Goal: Communication & Community: Share content

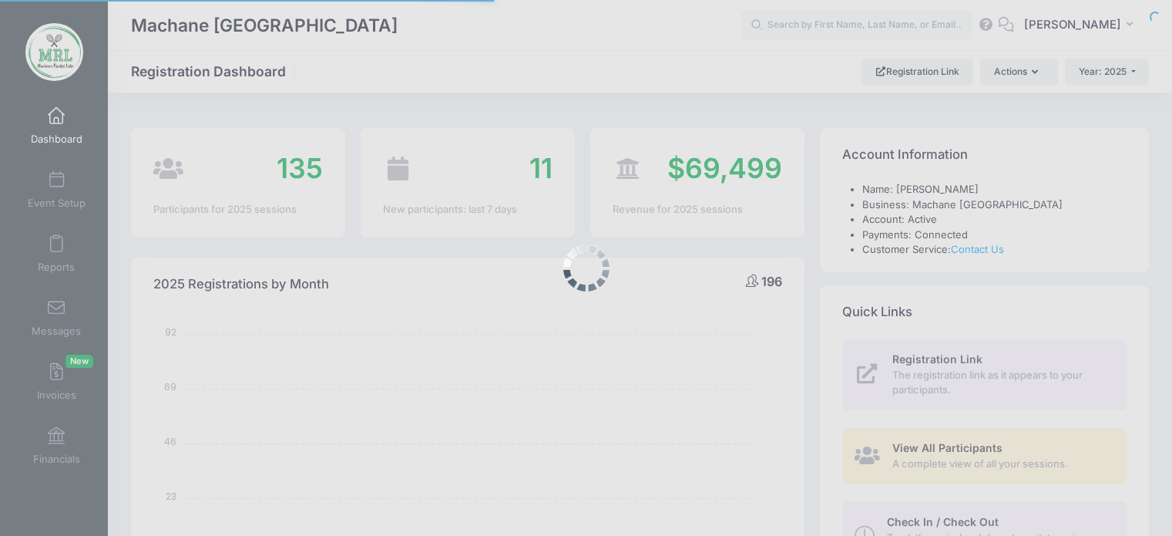
select select
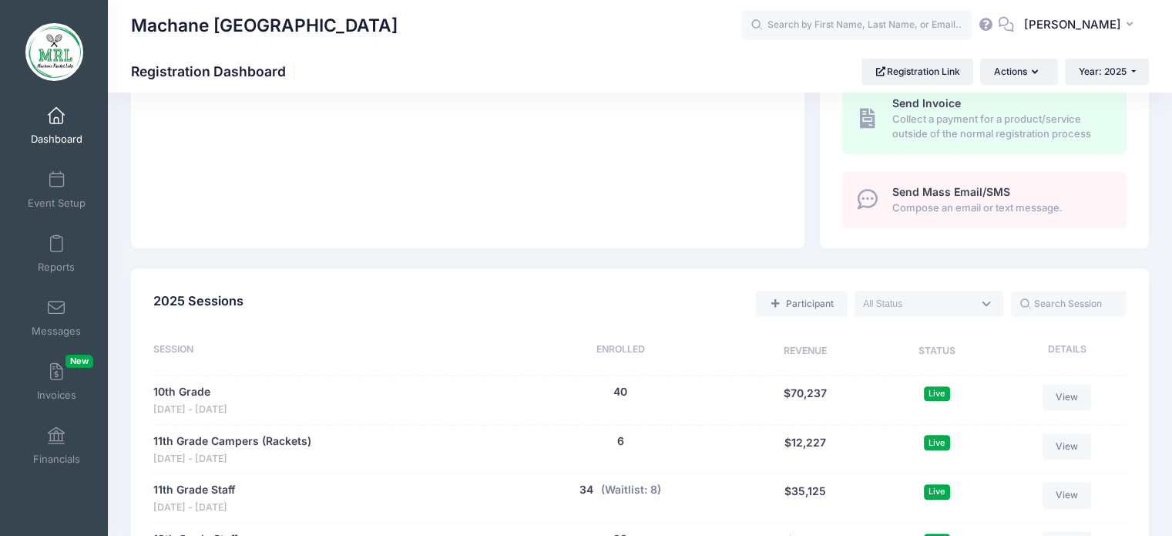
scroll to position [492, 0]
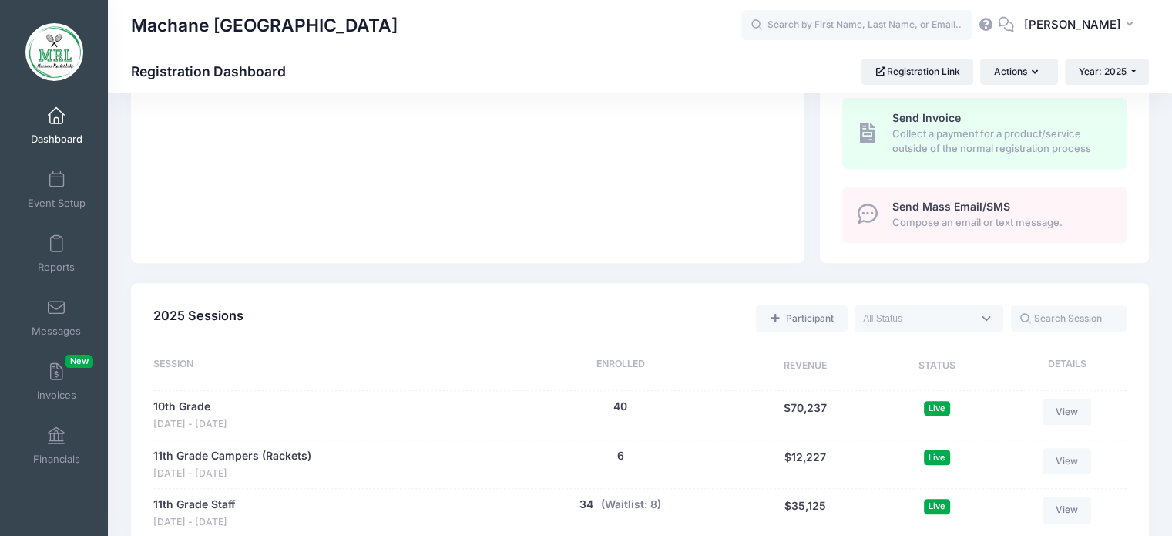
click at [959, 223] on span "Compose an email or text message." at bounding box center [1000, 222] width 217 height 15
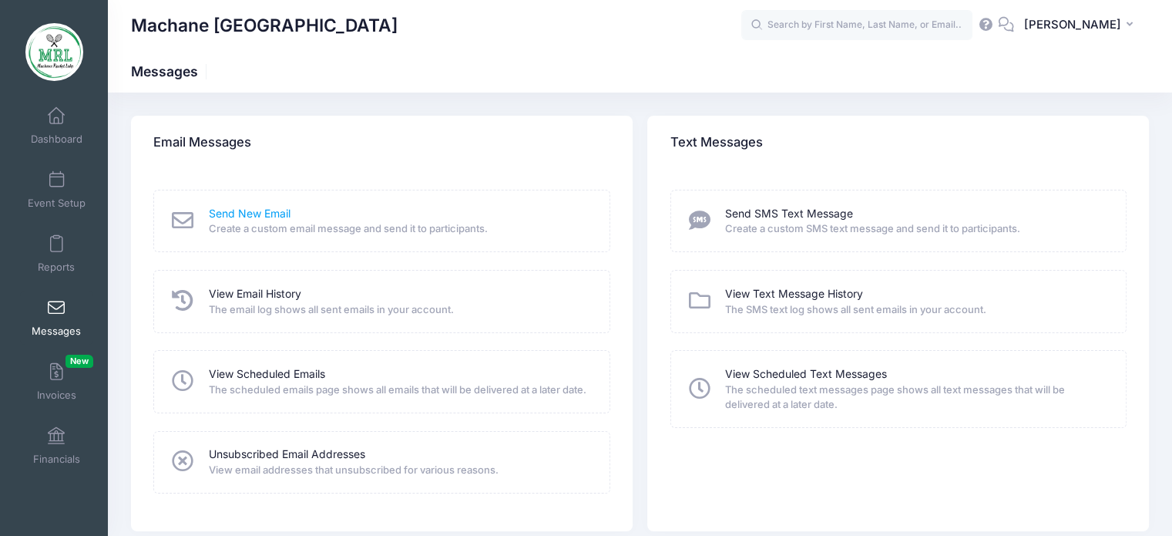
click at [271, 216] on link "Send New Email" at bounding box center [250, 214] width 82 height 16
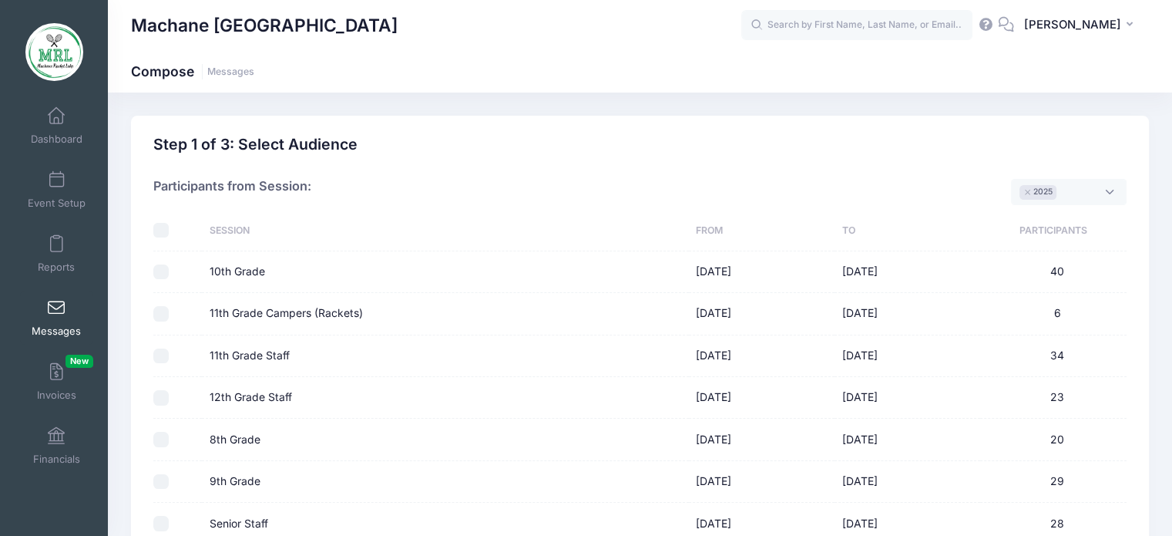
click at [165, 227] on input "checkbox" at bounding box center [160, 230] width 15 height 15
checkbox input "true"
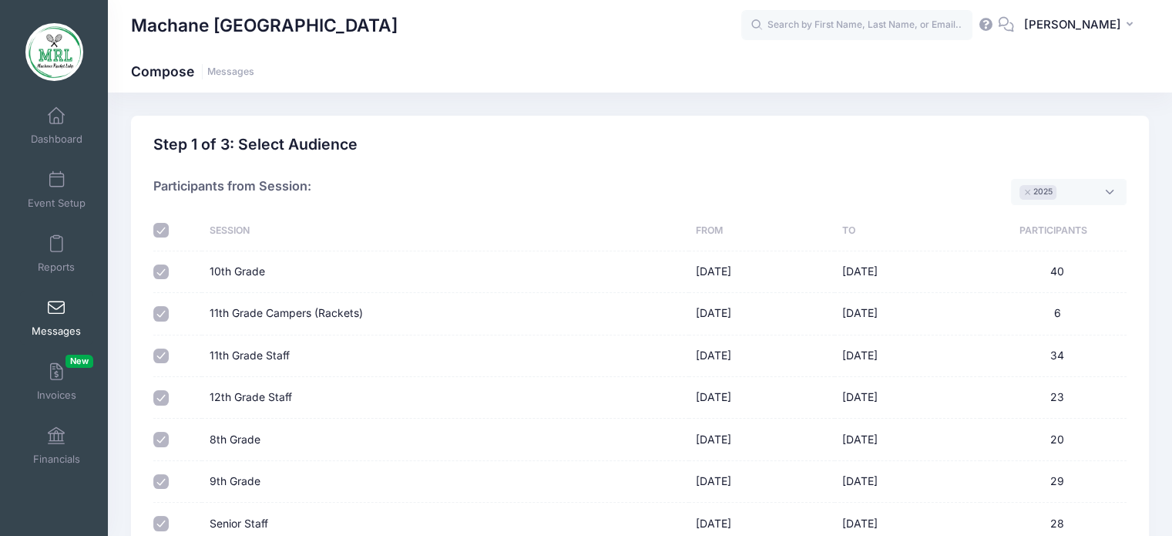
checkbox input "true"
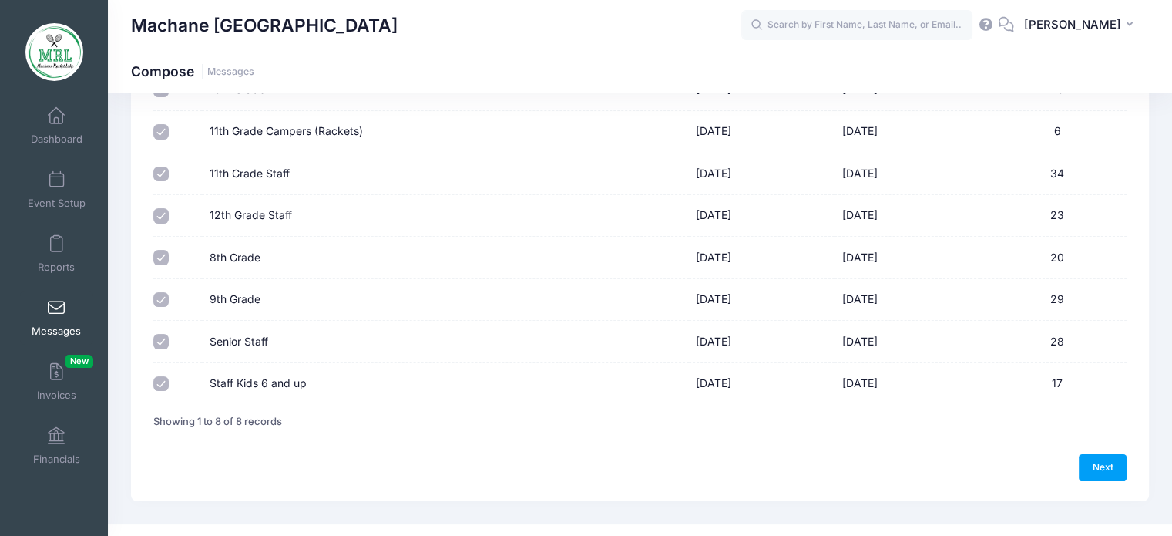
scroll to position [191, 0]
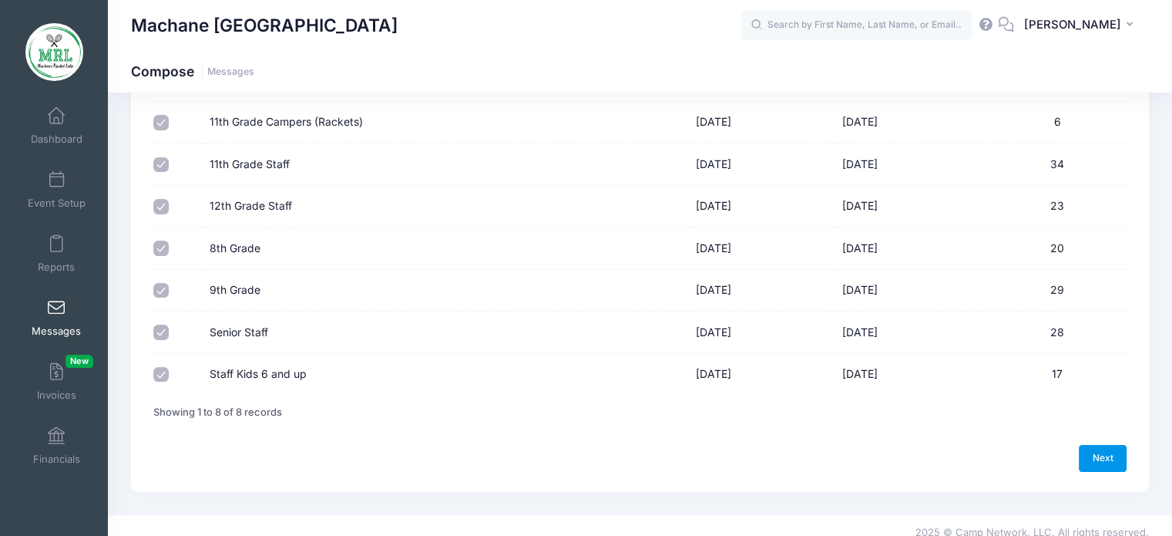
click at [1097, 462] on link "Next" at bounding box center [1103, 458] width 48 height 26
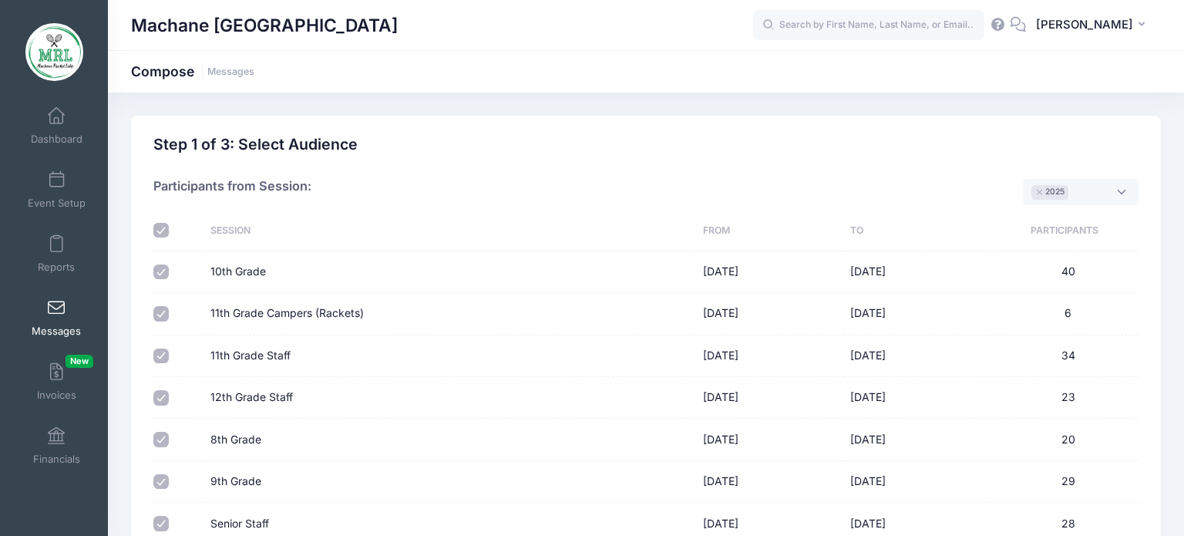
select select "50"
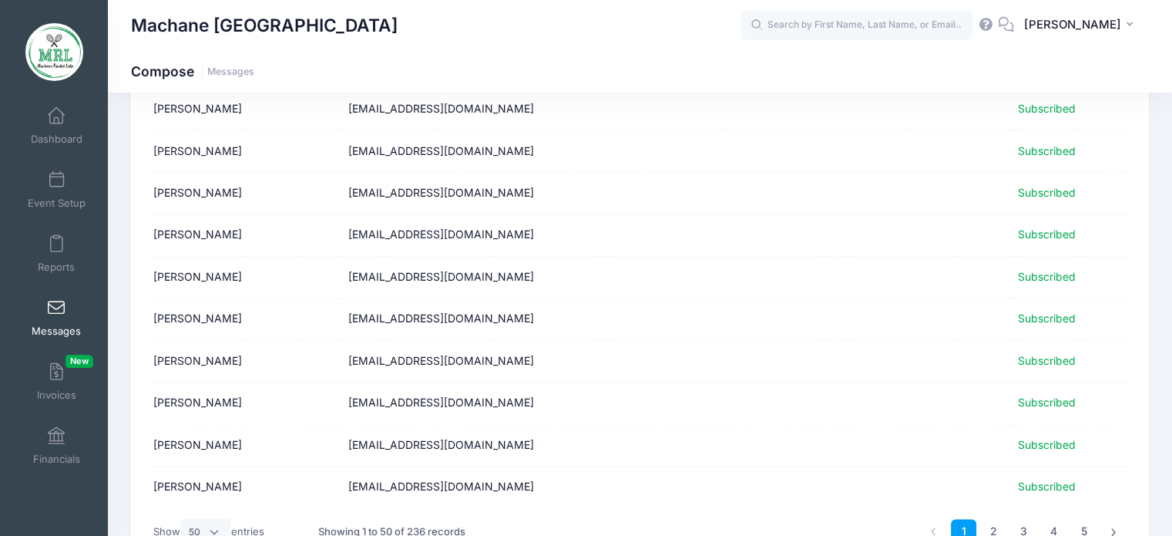
scroll to position [1952, 0]
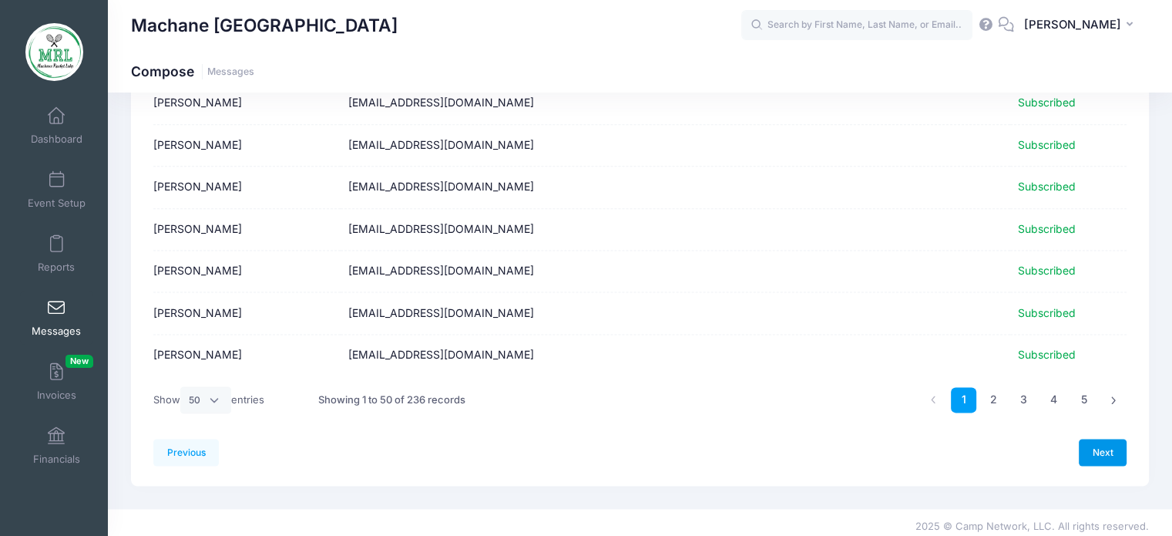
click at [1100, 443] on link "Next" at bounding box center [1103, 451] width 48 height 26
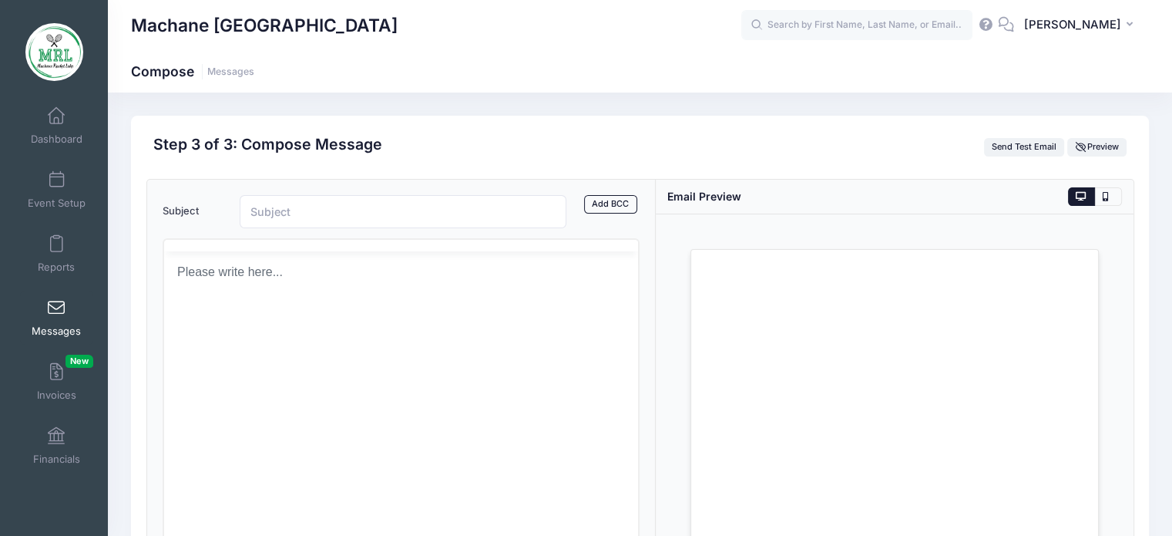
scroll to position [0, 0]
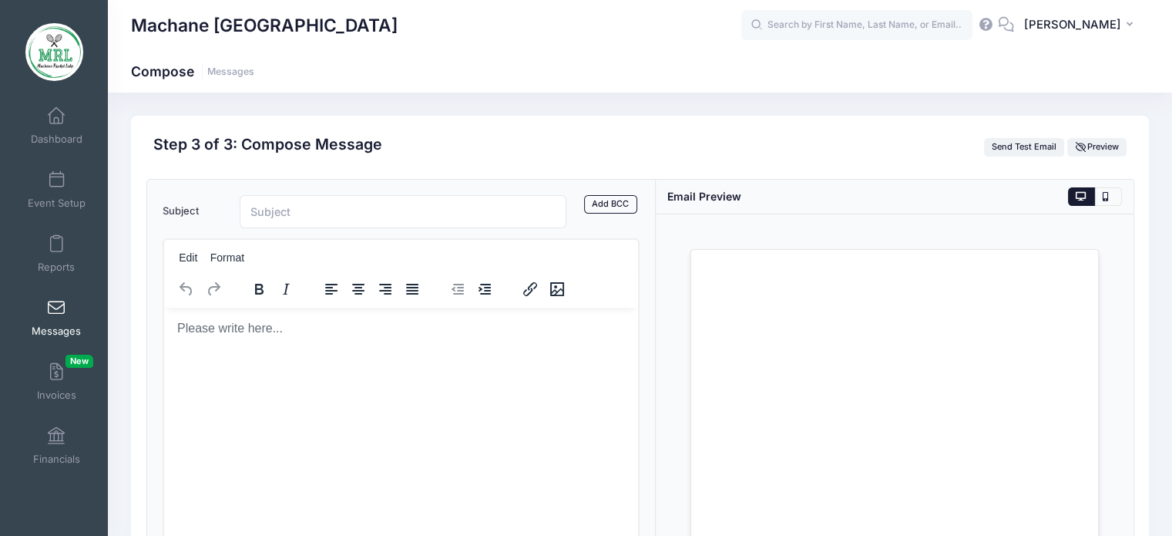
click at [338, 348] on html at bounding box center [400, 328] width 475 height 42
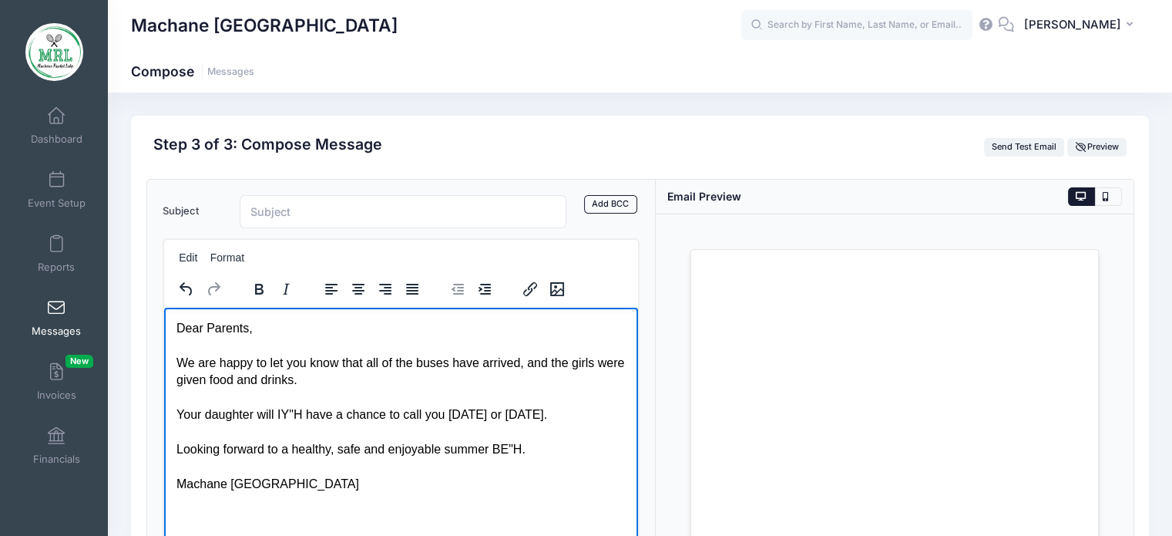
click at [444, 361] on p "Dear Parents, We are happy to let you know that all of the buses have arrived, …" at bounding box center [401, 405] width 450 height 173
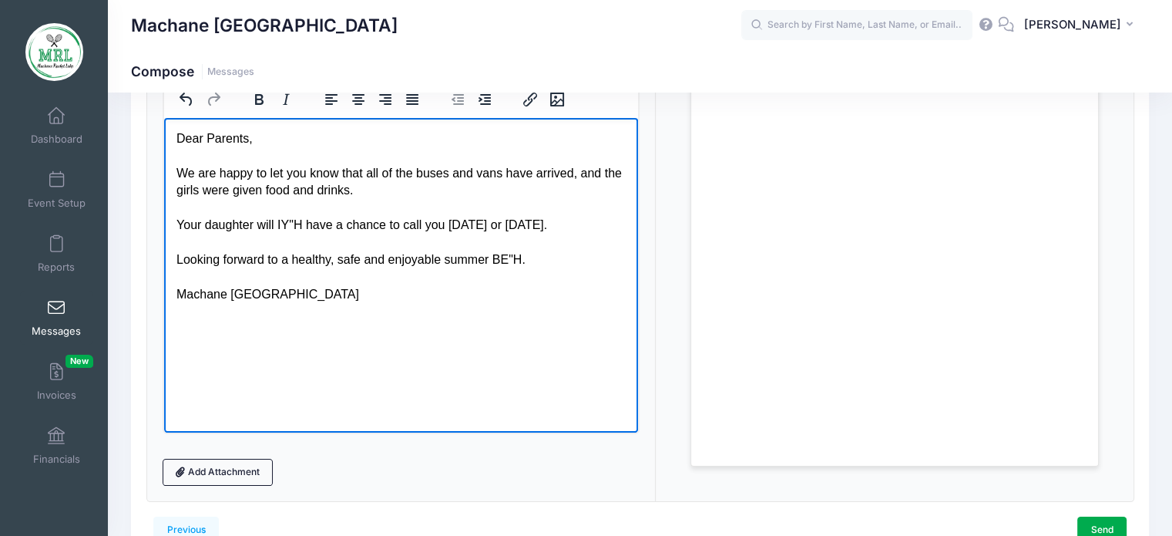
scroll to position [197, 0]
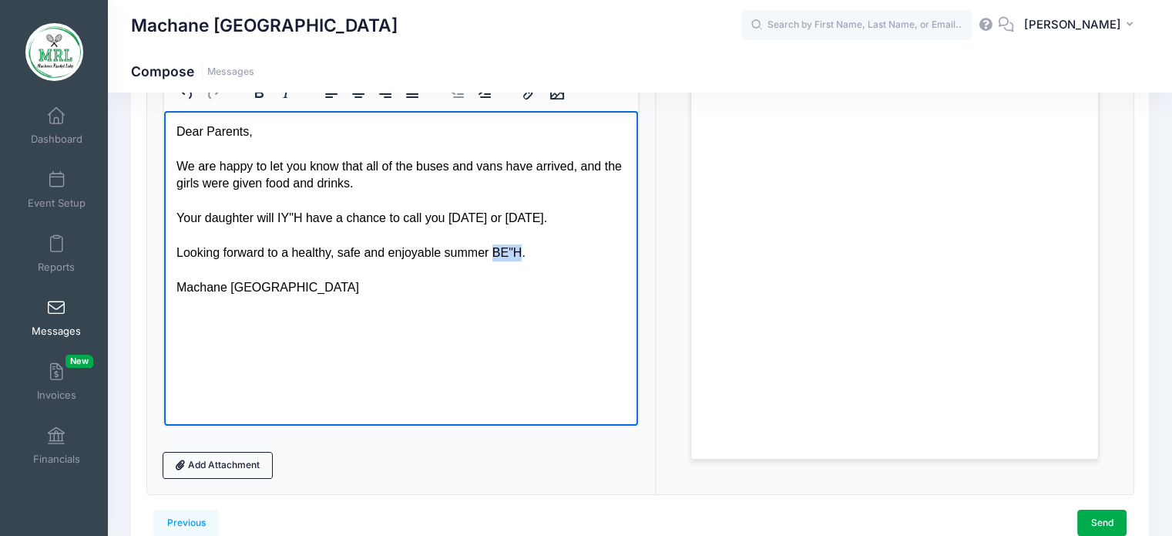
drag, startPoint x: 515, startPoint y: 253, endPoint x: 492, endPoint y: 254, distance: 23.1
click at [492, 254] on p "Dear Parents, We are happy to let you know that all of the buses and vans have …" at bounding box center [401, 209] width 450 height 173
click at [506, 250] on p "Dear Parents, We are happy to let you know that all of the buses and vans have …" at bounding box center [401, 209] width 450 height 173
click at [1089, 517] on link "Send" at bounding box center [1101, 522] width 49 height 26
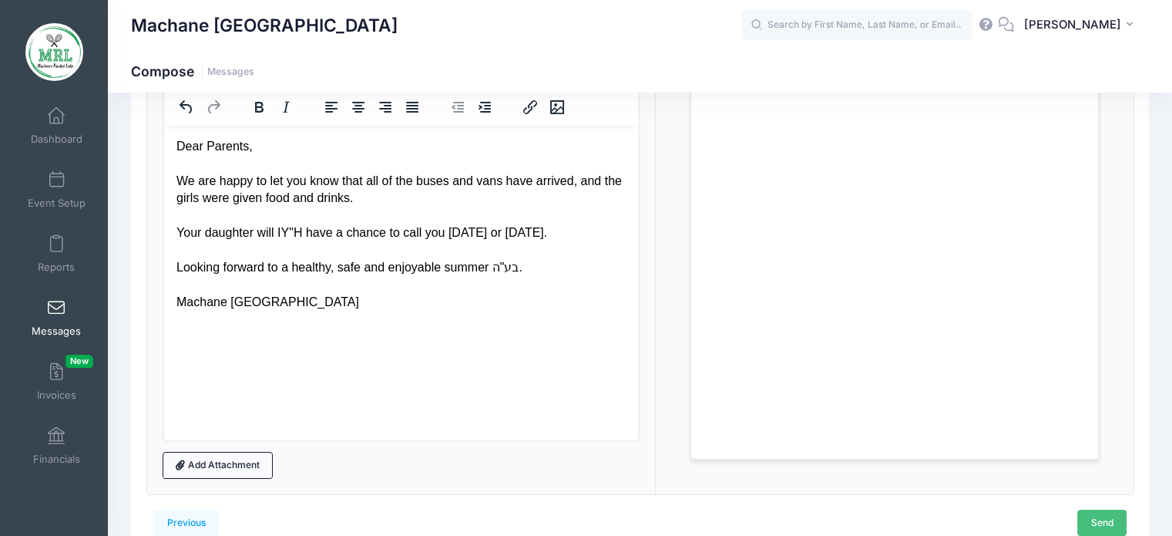
scroll to position [0, 0]
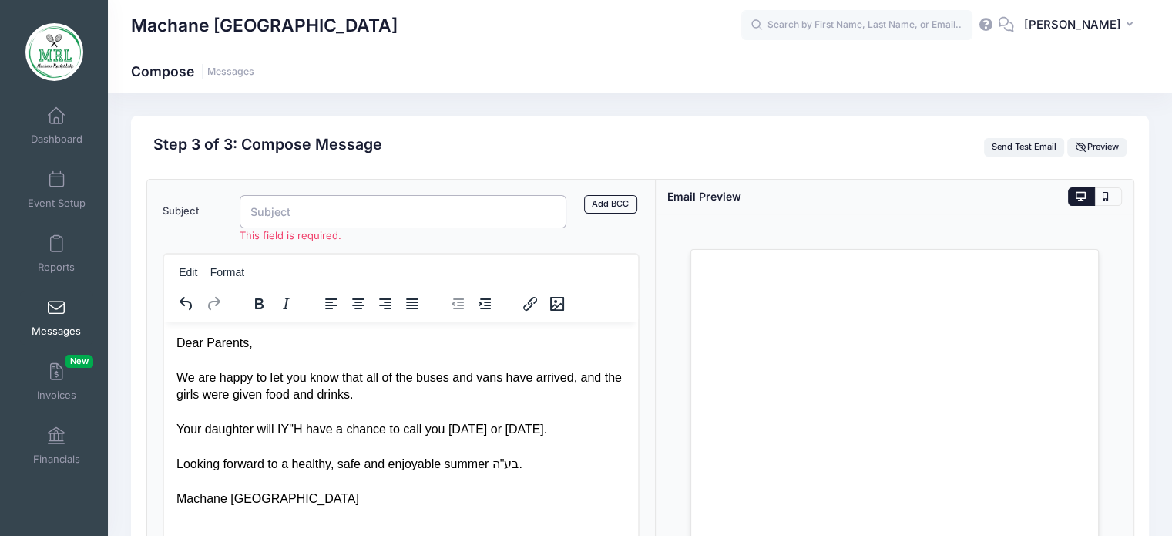
click at [339, 217] on input "Subject" at bounding box center [404, 211] width 328 height 33
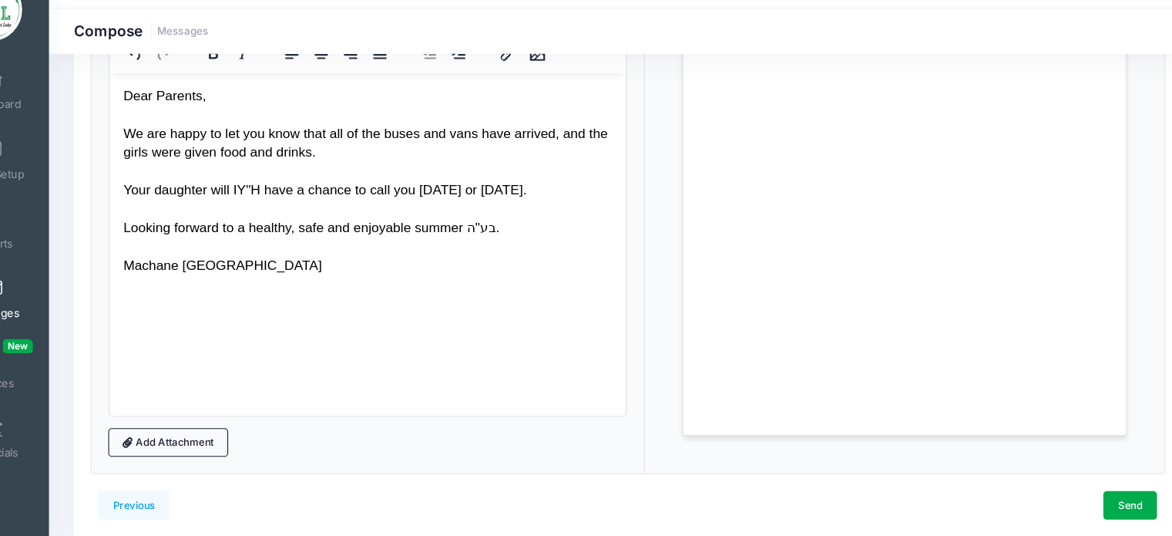
scroll to position [198, 0]
type input "Buses have arrived!"
click at [1111, 501] on link "Send" at bounding box center [1101, 506] width 49 height 26
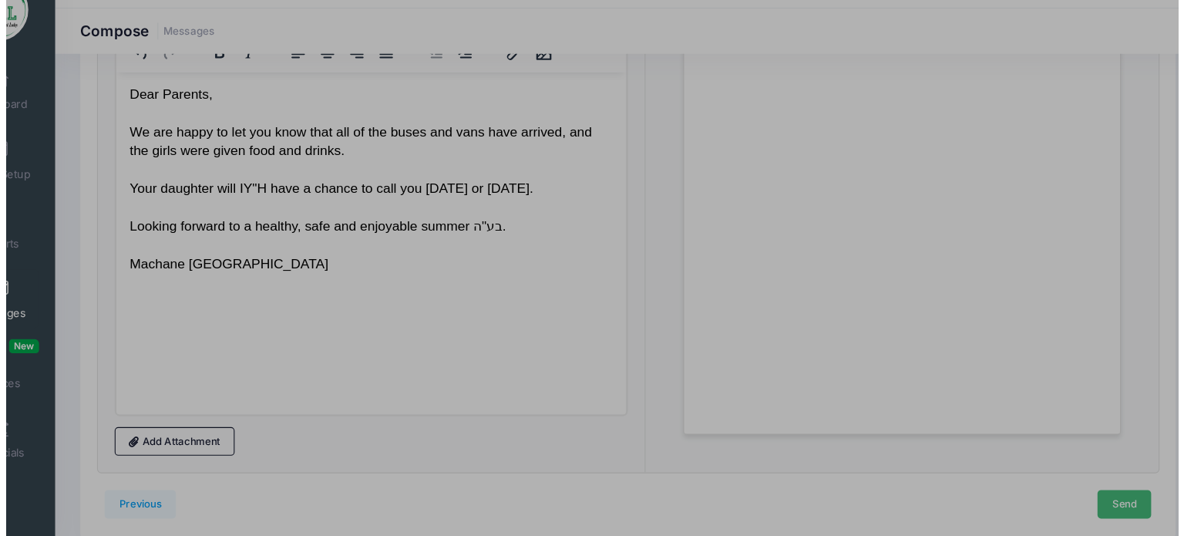
scroll to position [0, 0]
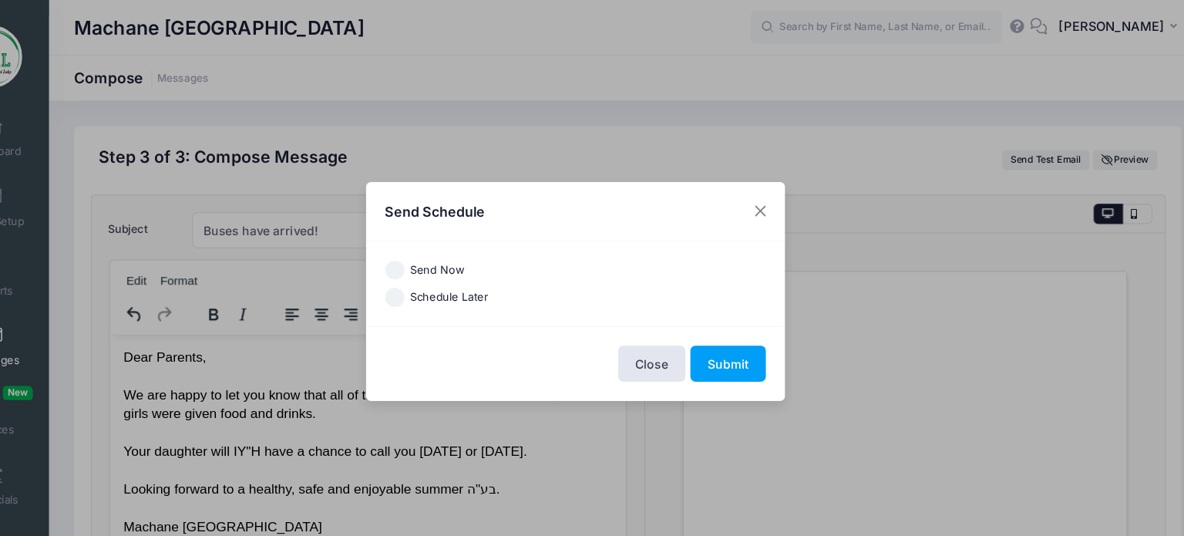
click at [428, 247] on input "Send Now" at bounding box center [426, 249] width 18 height 18
radio input "true"
click at [732, 327] on button "Submit" at bounding box center [731, 334] width 69 height 33
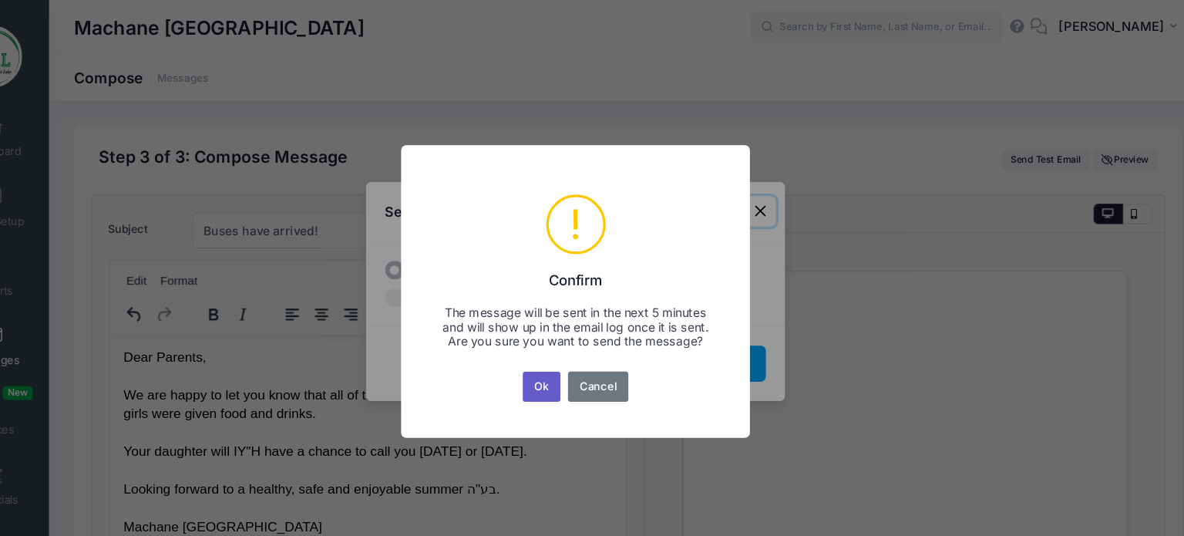
click at [565, 364] on button "Ok" at bounding box center [560, 355] width 35 height 28
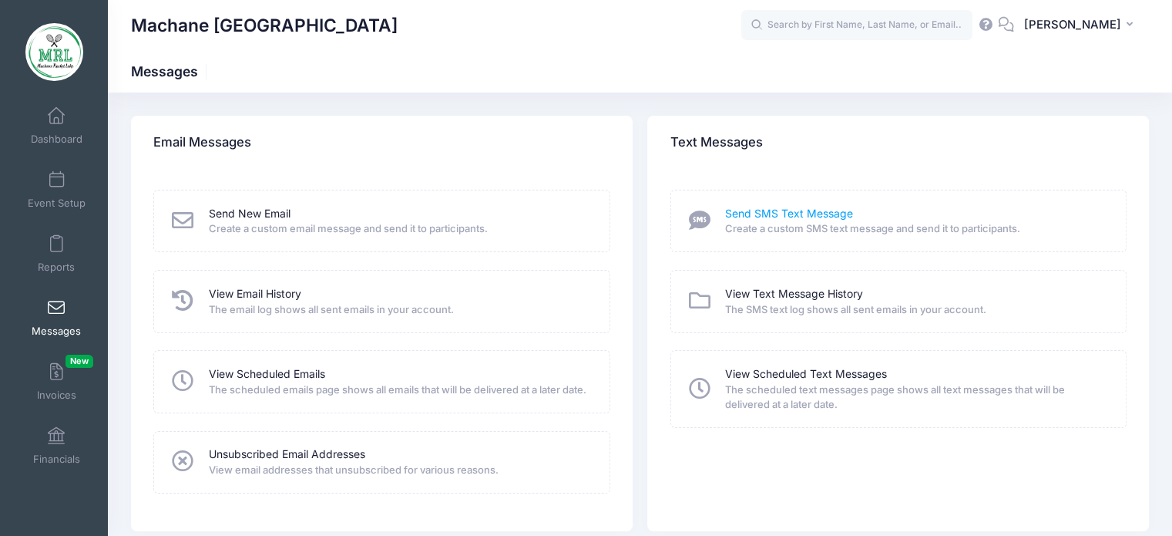
click at [818, 210] on link "Send SMS Text Message" at bounding box center [789, 214] width 128 height 16
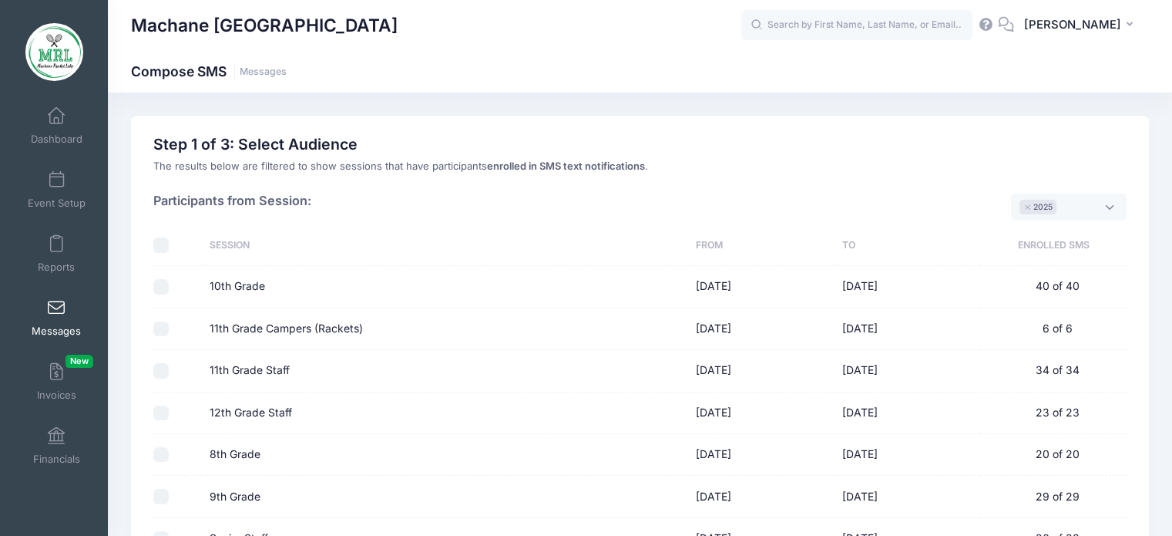
click at [160, 247] on input "checkbox" at bounding box center [160, 244] width 15 height 15
checkbox input "true"
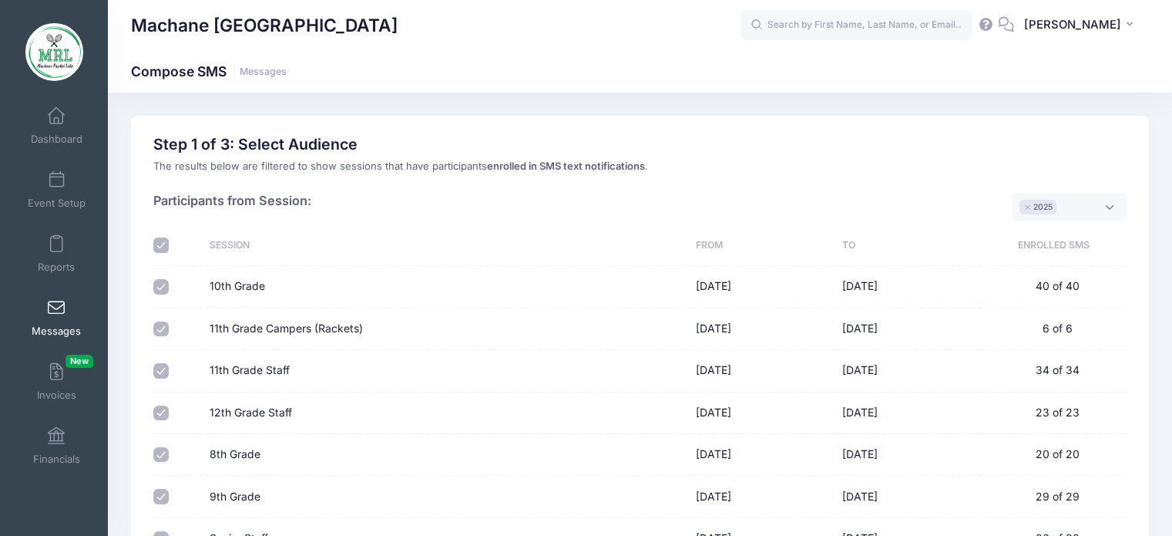
checkbox input "true"
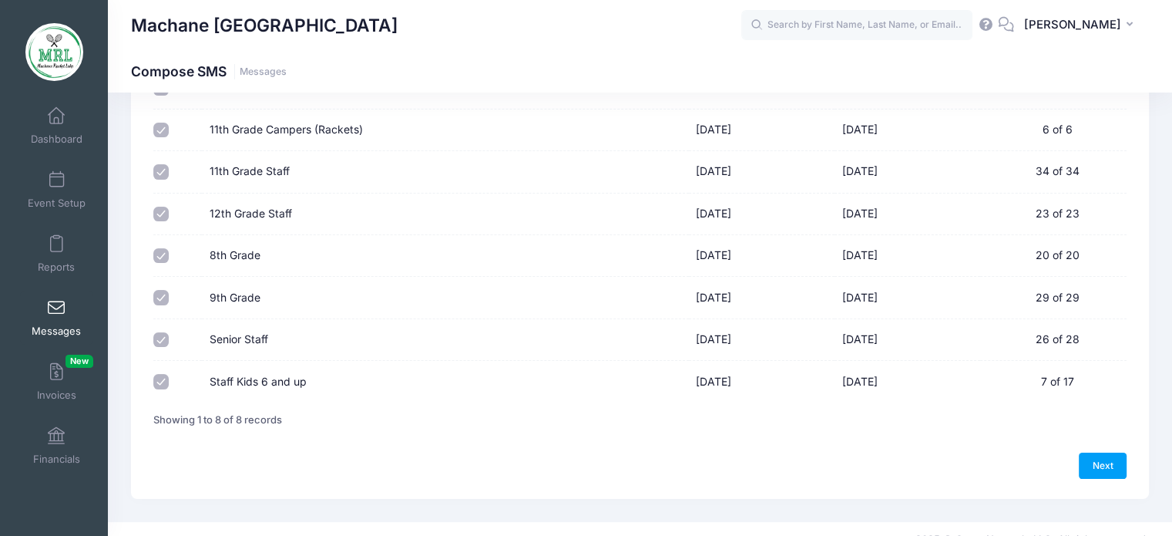
scroll to position [218, 0]
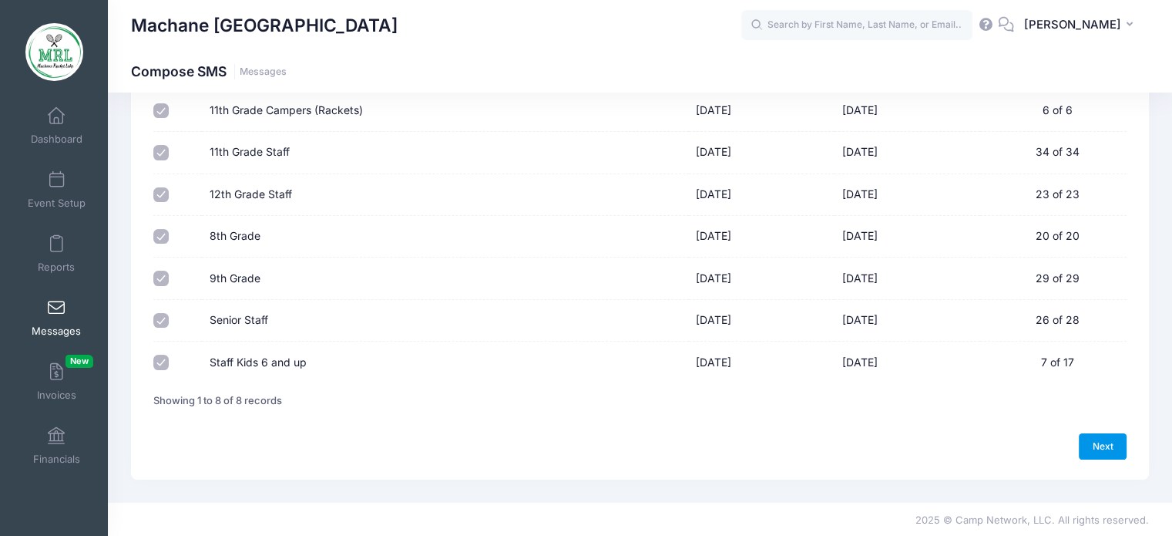
click at [1096, 445] on link "Next" at bounding box center [1103, 446] width 48 height 26
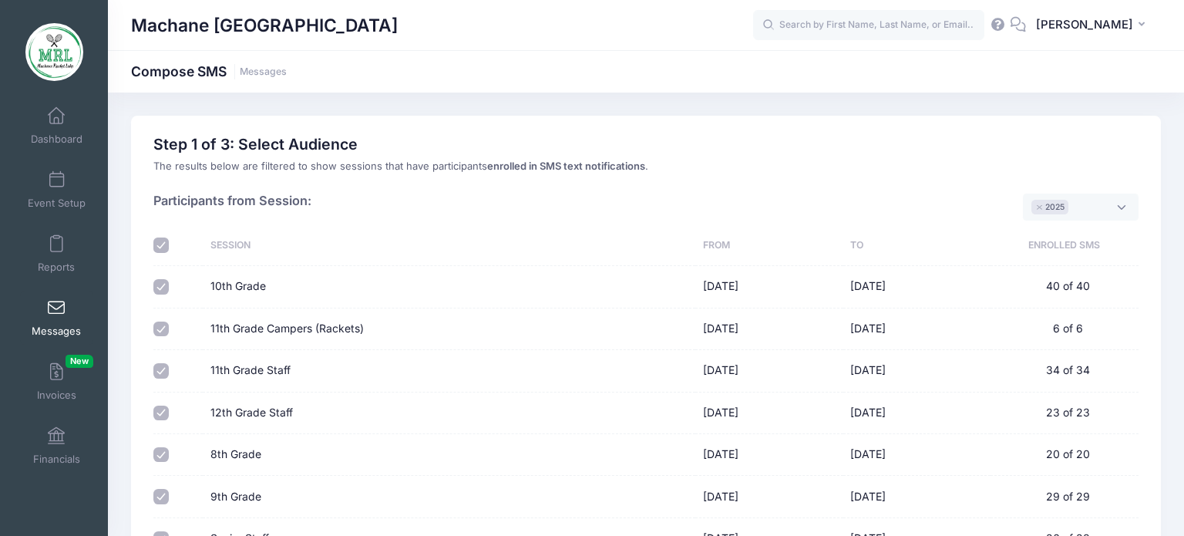
select select "50"
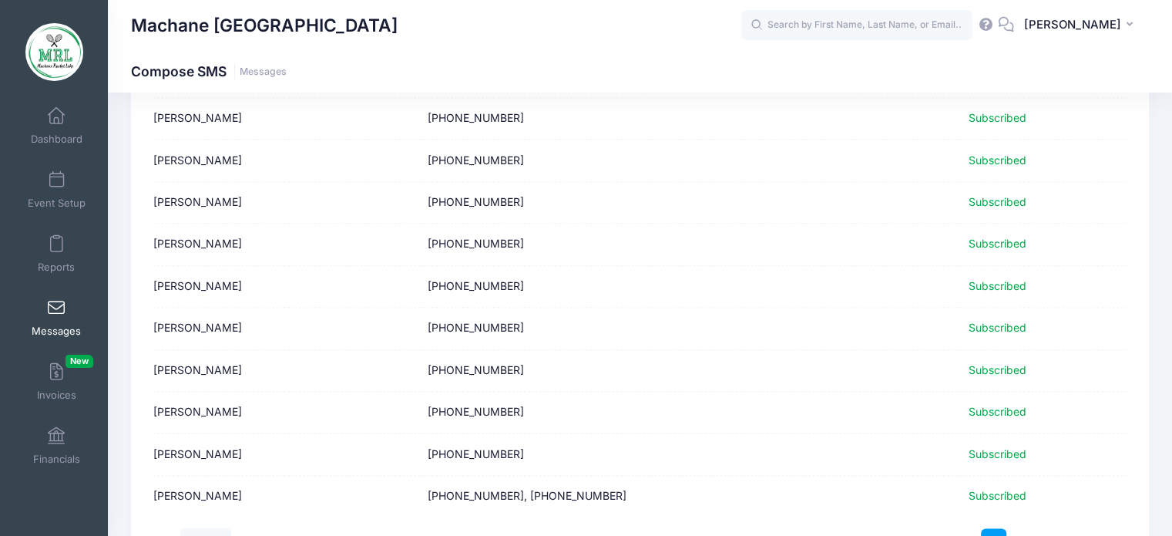
scroll to position [1952, 0]
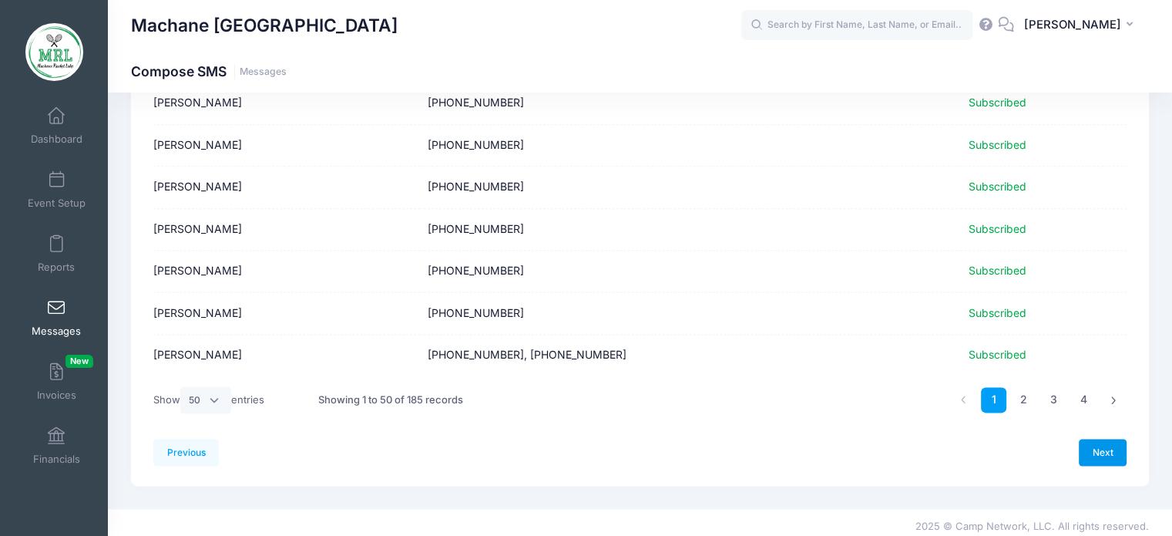
click at [1103, 447] on link "Next" at bounding box center [1103, 451] width 48 height 26
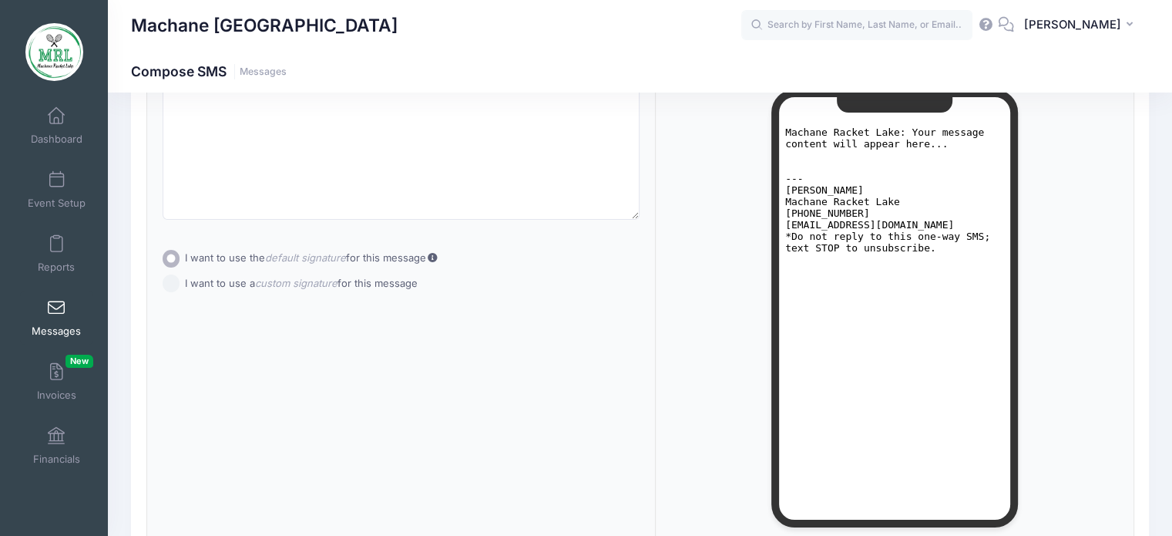
scroll to position [0, 0]
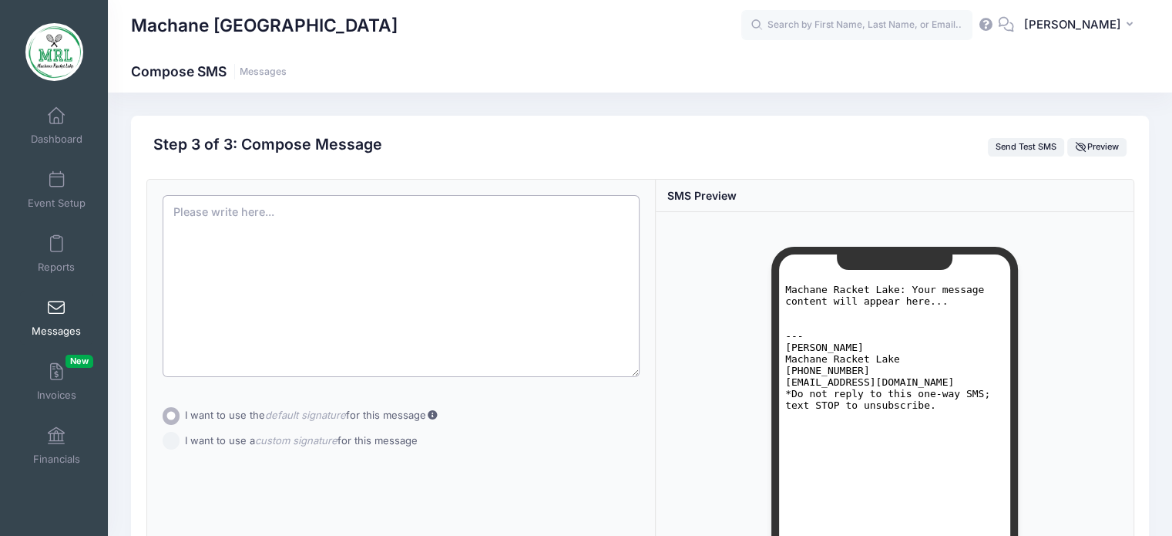
click at [240, 242] on textarea at bounding box center [402, 286] width 478 height 182
paste textarea "Dear Parents, We are happy to let you know that all of the buses have arrived, …"
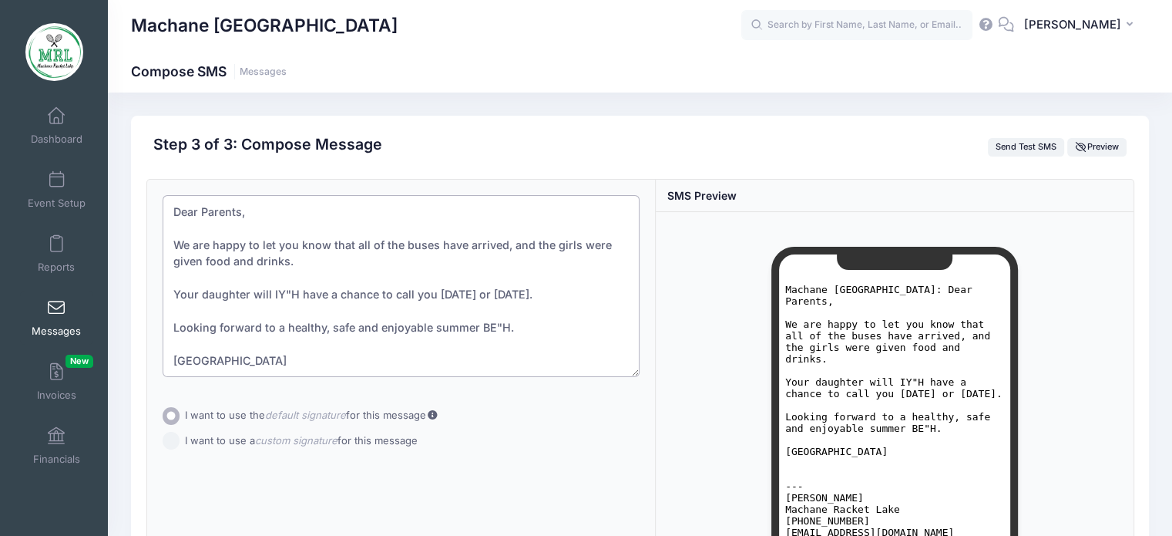
scroll to position [7, 0]
click at [437, 238] on textarea "Dear Parents, We are happy to let you know that all of the buses have arrived, …" at bounding box center [402, 286] width 478 height 182
click at [441, 390] on form "Subject Add CC Add BCC CC ​ BCC ​ Add Attachment" at bounding box center [402, 318] width 478 height 247
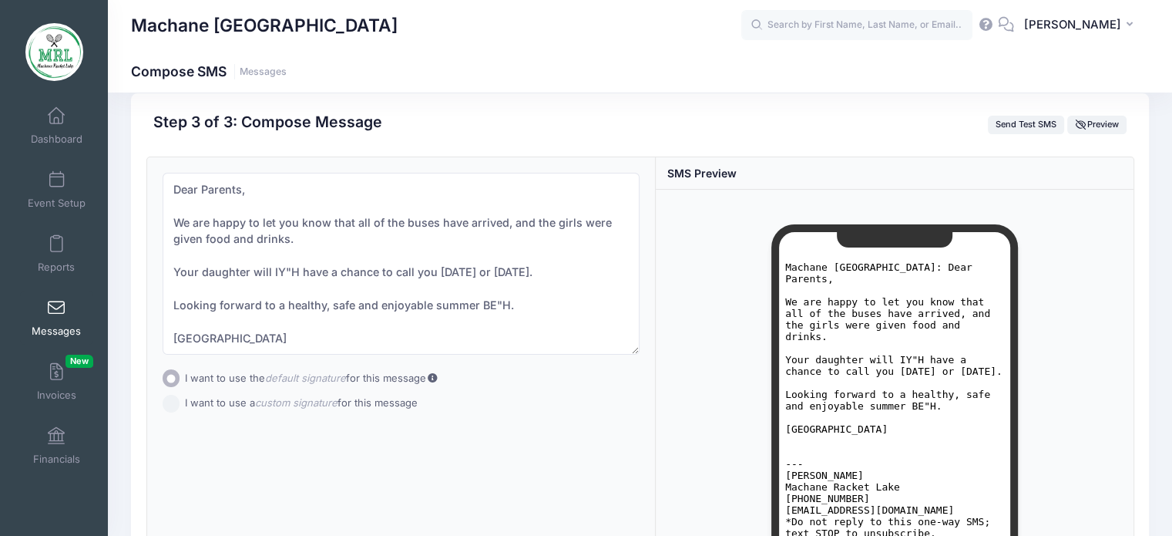
scroll to position [22, 0]
click at [438, 211] on textarea "Dear Parents, We are happy to let you know that all of the buses have arrived, …" at bounding box center [402, 264] width 478 height 182
drag, startPoint x: 292, startPoint y: 264, endPoint x: 271, endPoint y: 267, distance: 21.2
click at [271, 267] on textarea "Dear Parents, We are happy to let you know that all of the buses and vans have …" at bounding box center [402, 264] width 478 height 182
drag, startPoint x: 504, startPoint y: 294, endPoint x: 479, endPoint y: 296, distance: 24.7
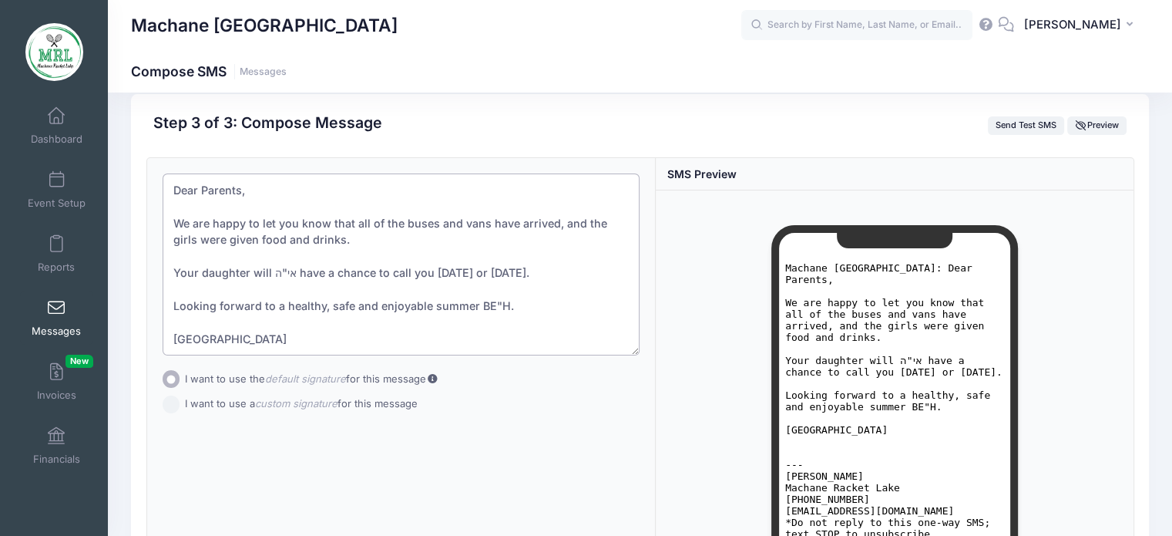
click at [479, 296] on textarea "Dear Parents, We are happy to let you know that all of the buses and vans have …" at bounding box center [402, 264] width 478 height 182
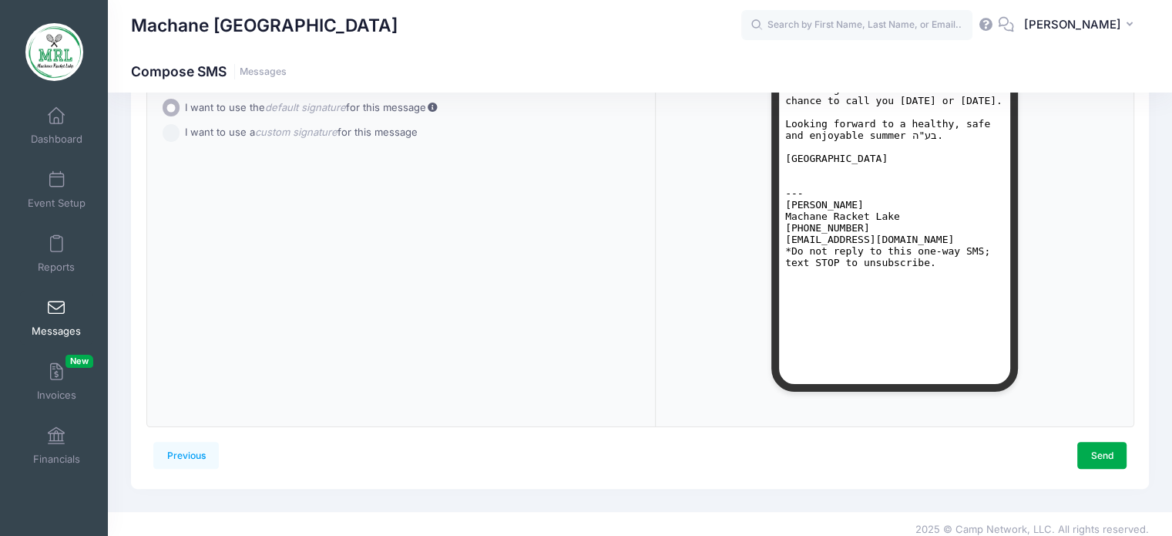
scroll to position [301, 0]
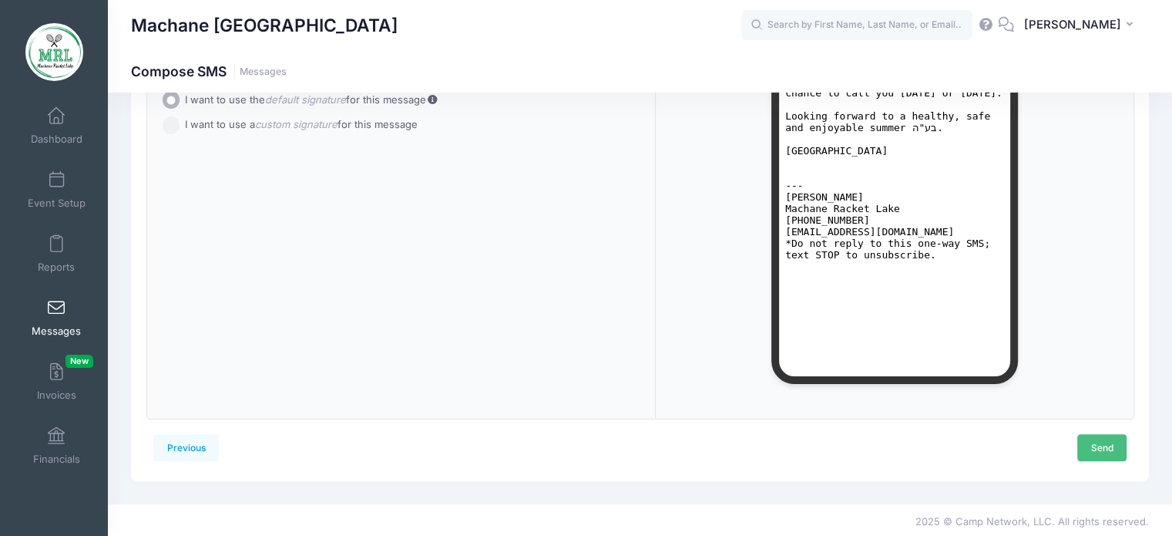
type textarea "Dear Parents, We are happy to let you know that all of the buses and vans have …"
click at [1095, 447] on link "Send" at bounding box center [1101, 447] width 49 height 26
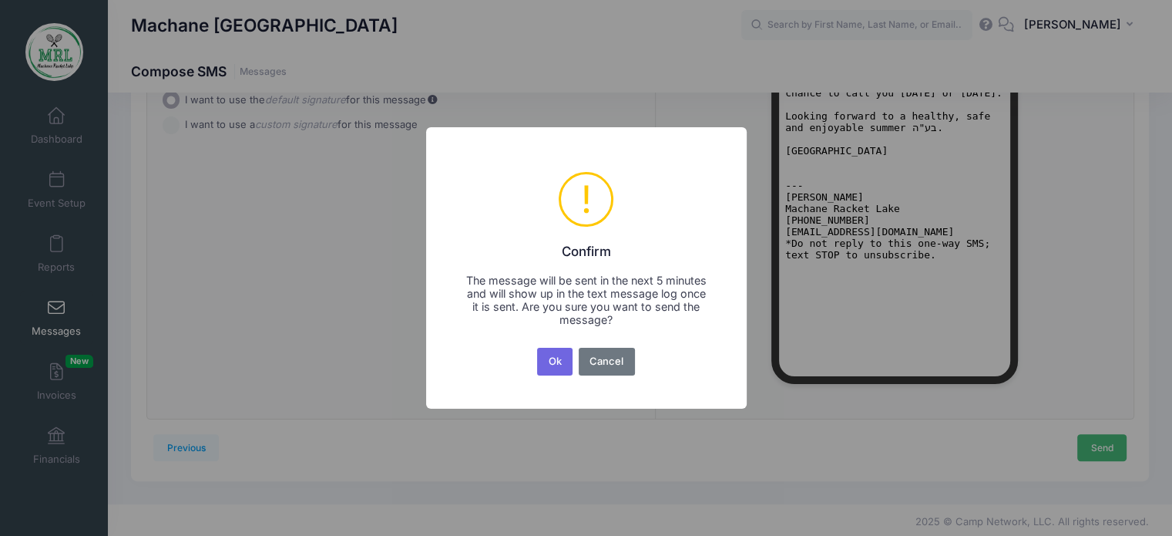
scroll to position [0, 0]
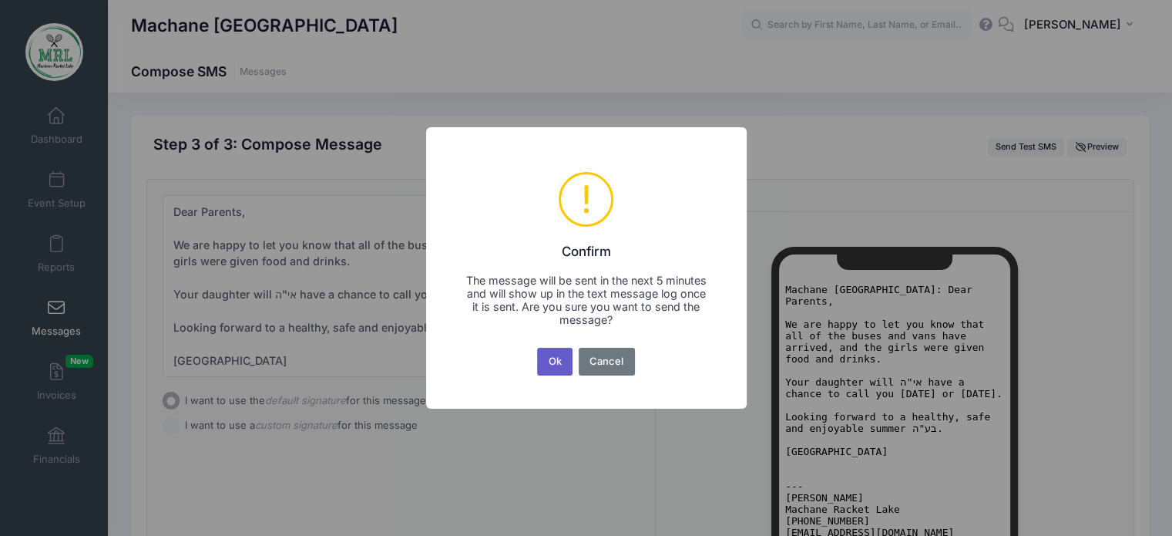
click at [556, 360] on button "Ok" at bounding box center [554, 362] width 35 height 28
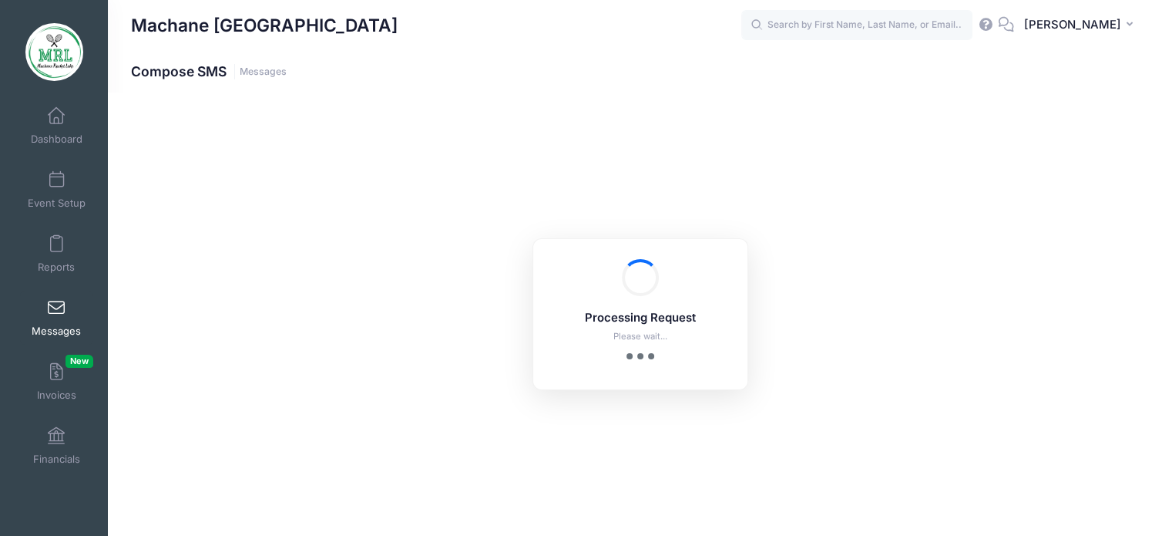
scroll to position [303, 0]
